Goal: Information Seeking & Learning: Understand process/instructions

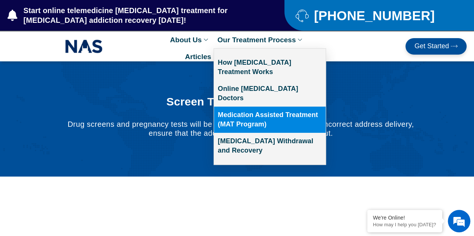
drag, startPoint x: 259, startPoint y: 107, endPoint x: 264, endPoint y: 107, distance: 4.5
click at [259, 107] on link "Medication Assisted Treatment (MAT Program)" at bounding box center [270, 120] width 112 height 26
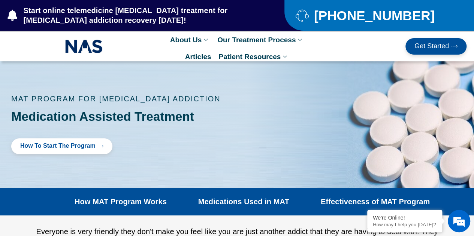
drag, startPoint x: 0, startPoint y: 0, endPoint x: 252, endPoint y: 151, distance: 294.0
click at [227, 140] on div "How to Start the program" at bounding box center [155, 147] width 289 height 16
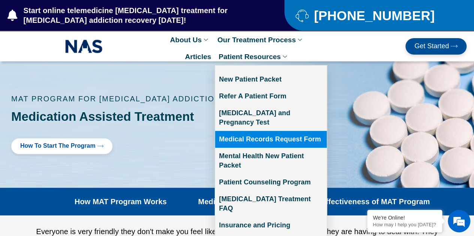
click at [258, 131] on link "Medical Records Request Form" at bounding box center [271, 139] width 112 height 17
